Goal: Transaction & Acquisition: Obtain resource

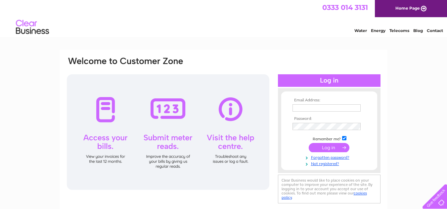
type input "allan37@talktalk.net"
click at [330, 145] on input "submit" at bounding box center [329, 147] width 41 height 9
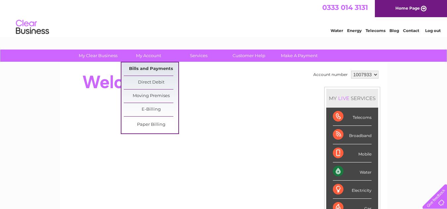
click at [150, 67] on link "Bills and Payments" at bounding box center [151, 69] width 55 height 13
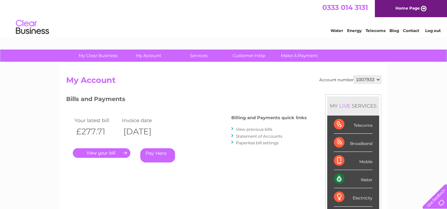
scroll to position [33, 0]
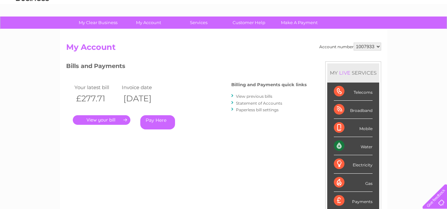
click at [100, 117] on link "." at bounding box center [102, 120] width 58 height 10
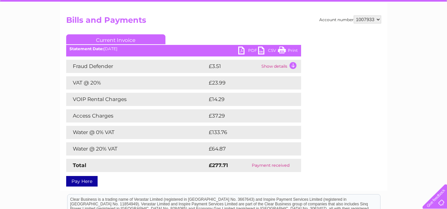
scroll to position [66, 0]
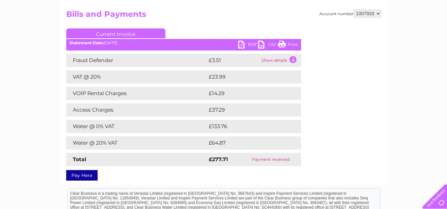
click at [243, 43] on link "PDF" at bounding box center [248, 46] width 20 height 10
click at [292, 43] on link "Print" at bounding box center [288, 46] width 20 height 10
click at [262, 43] on link "CSV" at bounding box center [268, 46] width 20 height 10
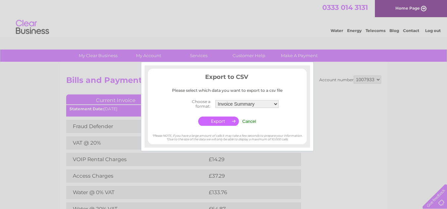
click at [221, 118] on input "button" at bounding box center [218, 121] width 41 height 9
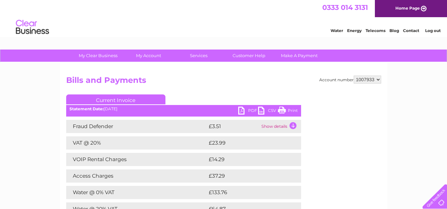
click at [285, 109] on link "Print" at bounding box center [288, 112] width 20 height 10
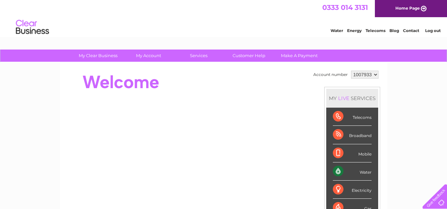
click at [336, 29] on link "Water" at bounding box center [336, 30] width 13 height 5
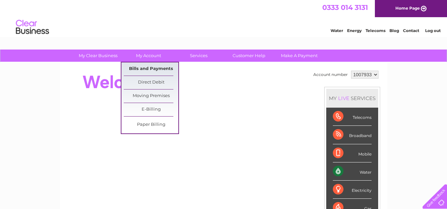
click at [147, 66] on link "Bills and Payments" at bounding box center [151, 69] width 55 height 13
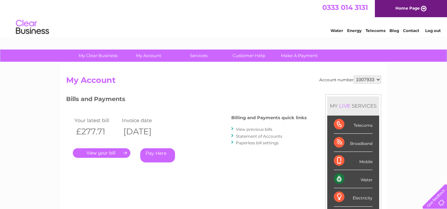
click at [97, 152] on link "." at bounding box center [102, 154] width 58 height 10
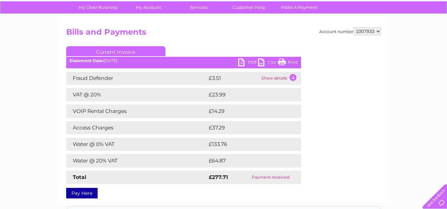
scroll to position [33, 0]
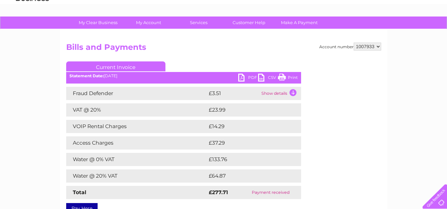
click at [242, 76] on link "PDF" at bounding box center [248, 79] width 20 height 10
drag, startPoint x: 288, startPoint y: 75, endPoint x: 323, endPoint y: 175, distance: 105.7
click at [288, 75] on link "Print" at bounding box center [288, 79] width 20 height 10
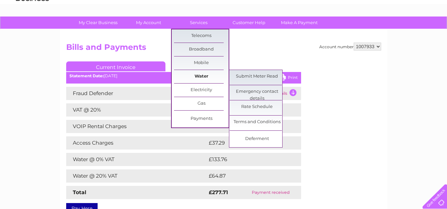
click at [202, 74] on link "Water" at bounding box center [201, 76] width 55 height 13
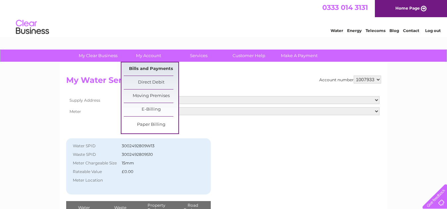
click at [148, 66] on link "Bills and Payments" at bounding box center [151, 69] width 55 height 13
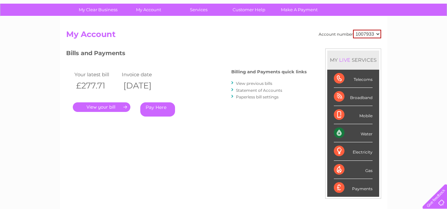
scroll to position [33, 0]
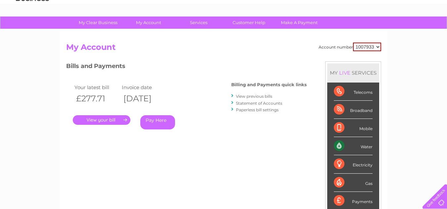
click at [95, 118] on link "." at bounding box center [102, 120] width 58 height 10
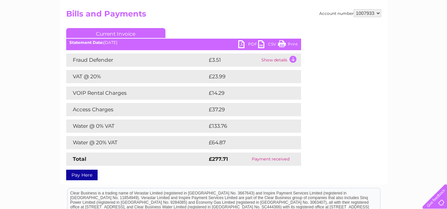
scroll to position [66, 0]
